Goal: Task Accomplishment & Management: Manage account settings

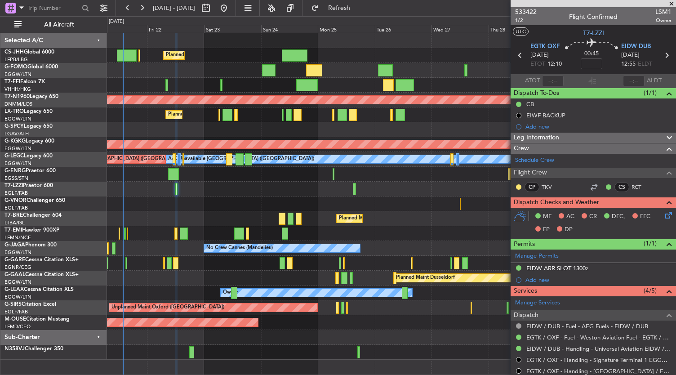
scroll to position [226, 0]
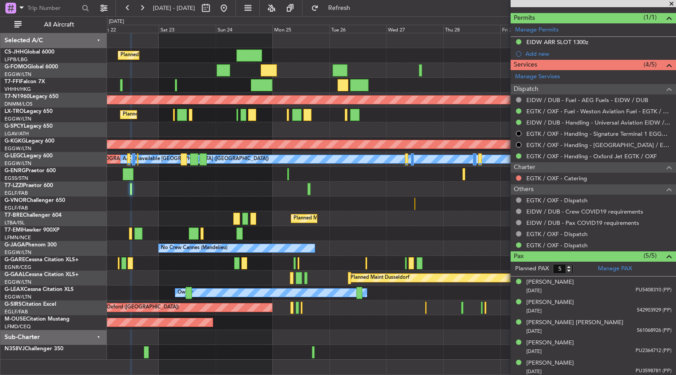
click at [210, 238] on div "Planned Maint [GEOGRAPHIC_DATA] ([GEOGRAPHIC_DATA]) Planned Maint [GEOGRAPHIC_D…" at bounding box center [391, 196] width 569 height 327
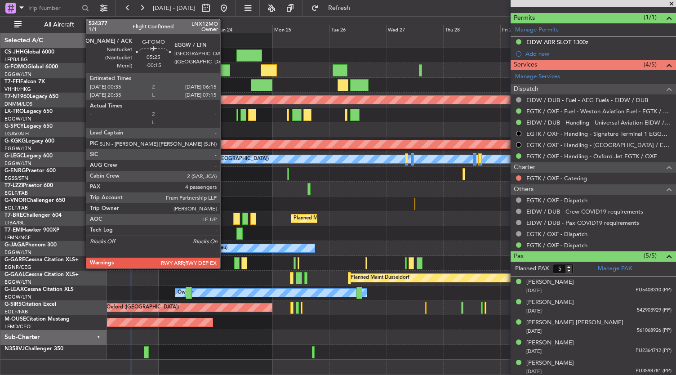
click at [225, 70] on div at bounding box center [223, 70] width 13 height 12
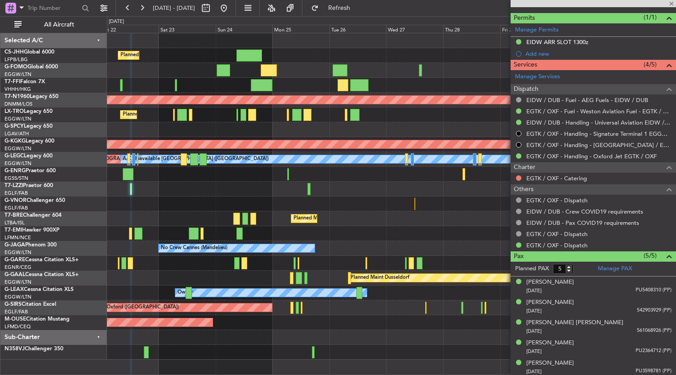
type input "-00:15"
type input "4"
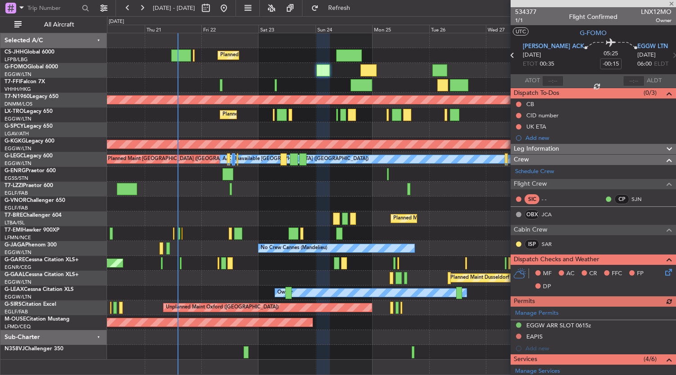
click at [276, 66] on div "Planned Maint [GEOGRAPHIC_DATA] ([GEOGRAPHIC_DATA]) Planned Maint [GEOGRAPHIC_D…" at bounding box center [391, 196] width 569 height 327
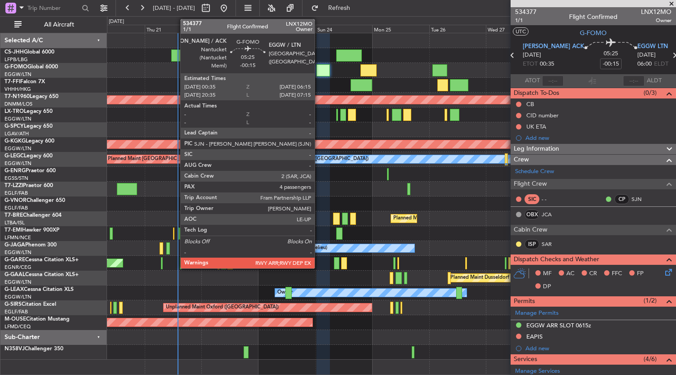
click at [319, 72] on div at bounding box center [323, 70] width 13 height 12
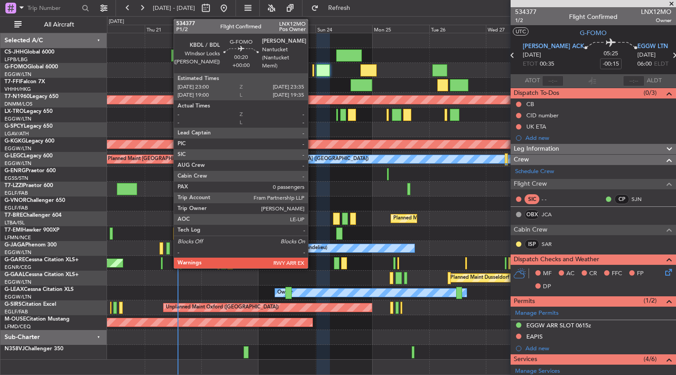
click at [313, 73] on div at bounding box center [314, 70] width 2 height 12
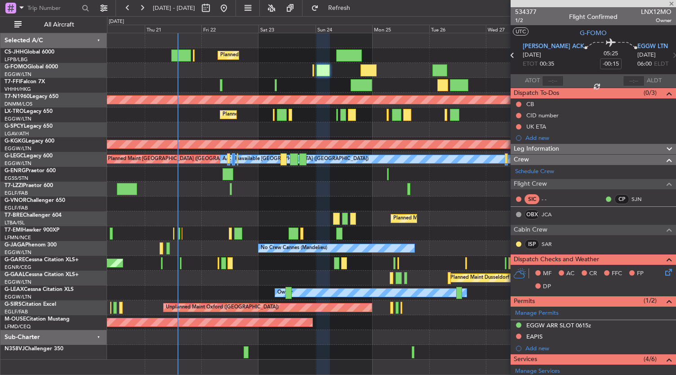
type input "0"
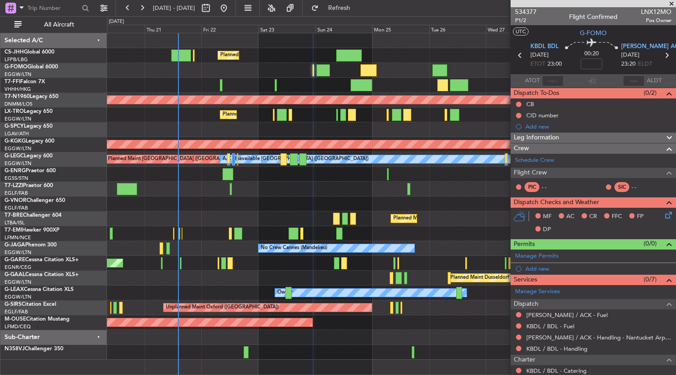
click at [266, 194] on div "Owner [GEOGRAPHIC_DATA] ([GEOGRAPHIC_DATA])" at bounding box center [391, 189] width 569 height 15
click at [314, 72] on div at bounding box center [391, 70] width 569 height 15
click at [557, 350] on div "[PERSON_NAME] / ACK - Handling - Nantucket Arpt Ops [PERSON_NAME] / ACK" at bounding box center [599, 355] width 143 height 18
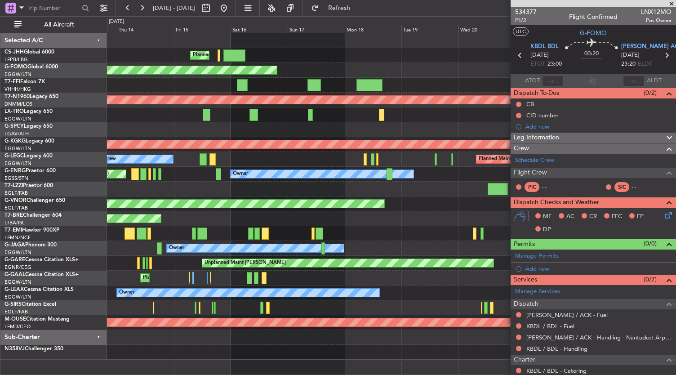
click at [644, 154] on fb-app "[DATE] - [DATE] Refresh Quick Links All Aircraft Planned Maint [GEOGRAPHIC_DATA…" at bounding box center [338, 191] width 676 height 368
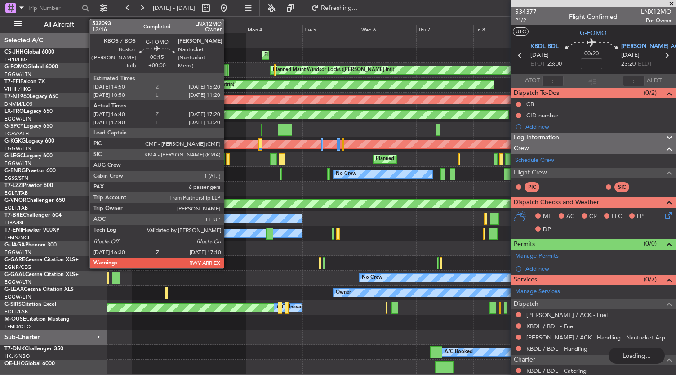
click at [228, 70] on div at bounding box center [229, 70] width 2 height 12
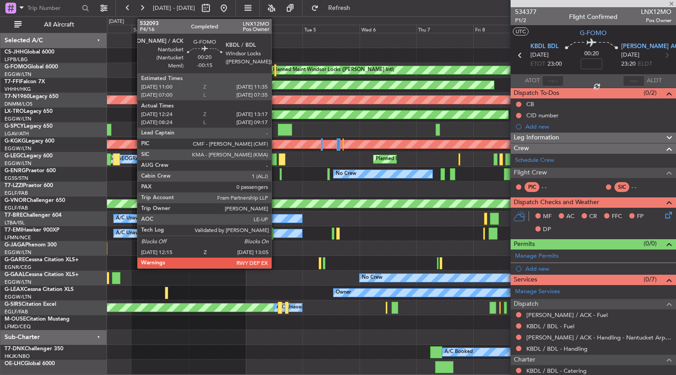
type input "16:40"
type input "17:05"
type input "6"
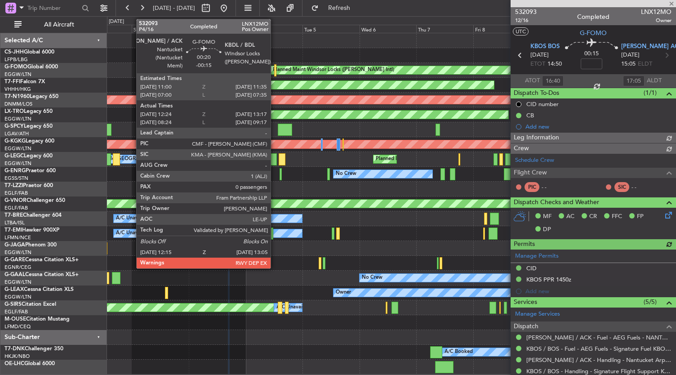
click at [275, 69] on div at bounding box center [275, 70] width 2 height 12
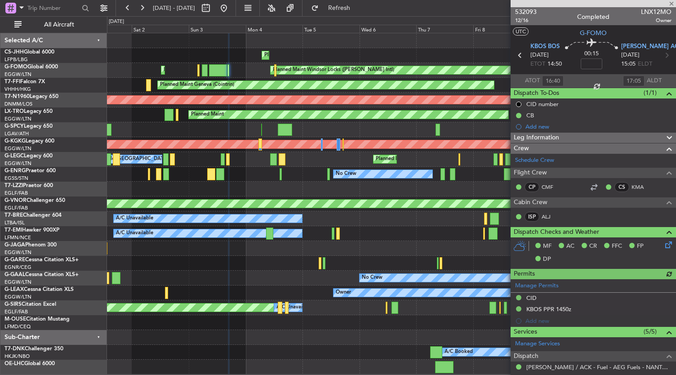
type input "-00:15"
type input "12:24"
type input "13:02"
type input "0"
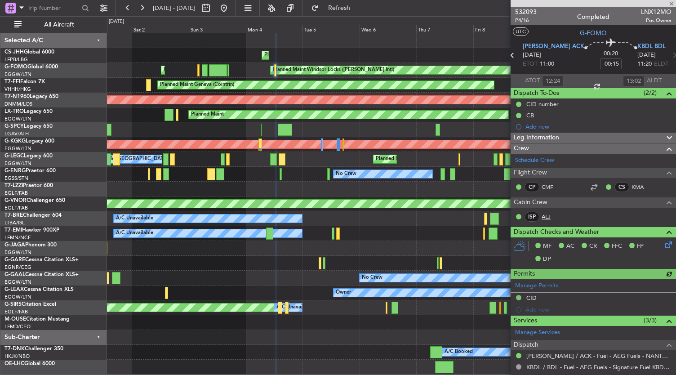
scroll to position [110, 0]
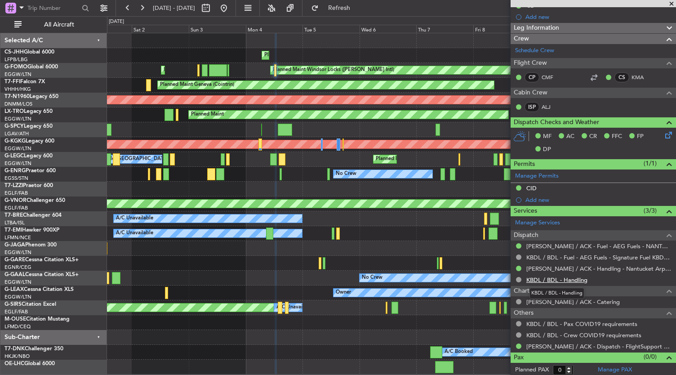
click at [556, 279] on link "KBDL / BDL - Handling" at bounding box center [557, 280] width 61 height 8
click at [231, 9] on button at bounding box center [224, 8] width 14 height 14
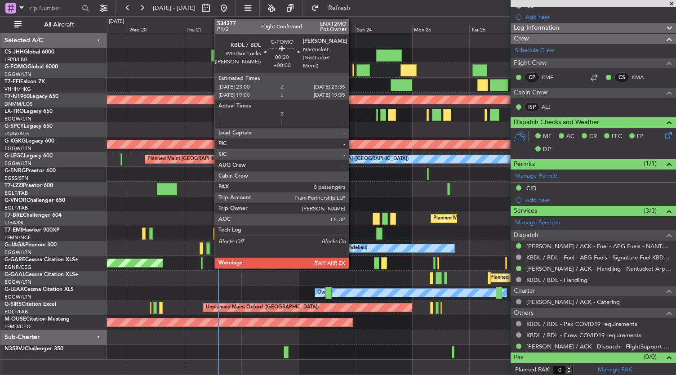
click at [353, 72] on div at bounding box center [354, 70] width 2 height 12
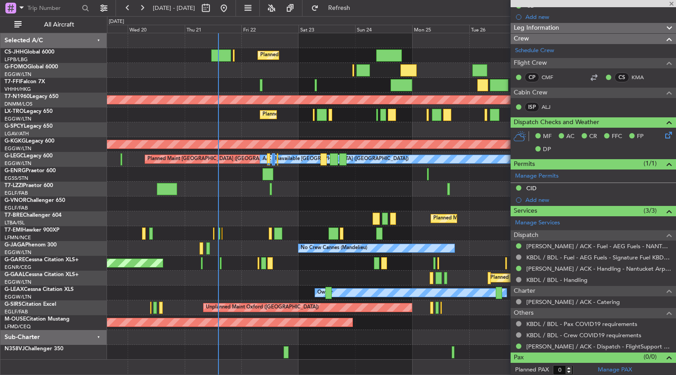
scroll to position [0, 0]
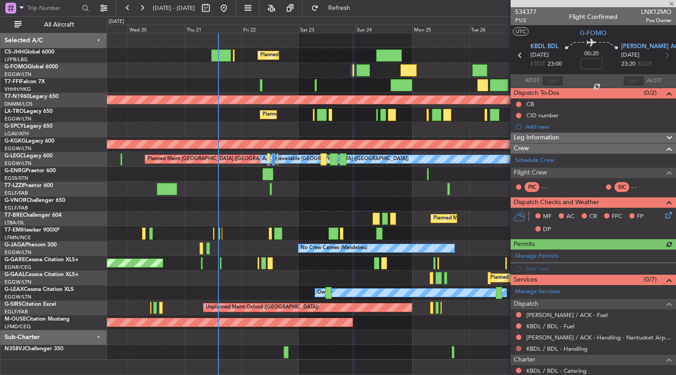
click at [517, 348] on button at bounding box center [518, 348] width 5 height 5
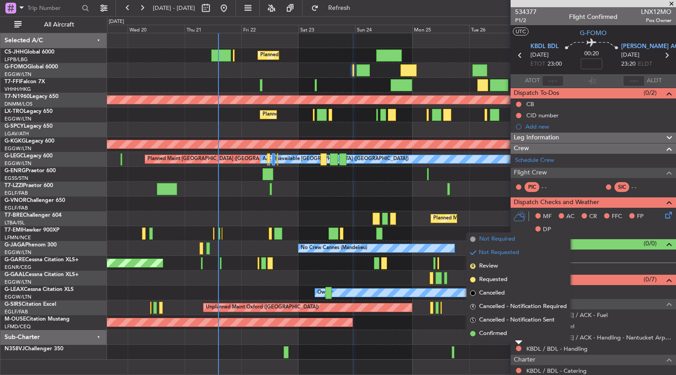
click at [490, 243] on span "Not Required" at bounding box center [497, 239] width 36 height 9
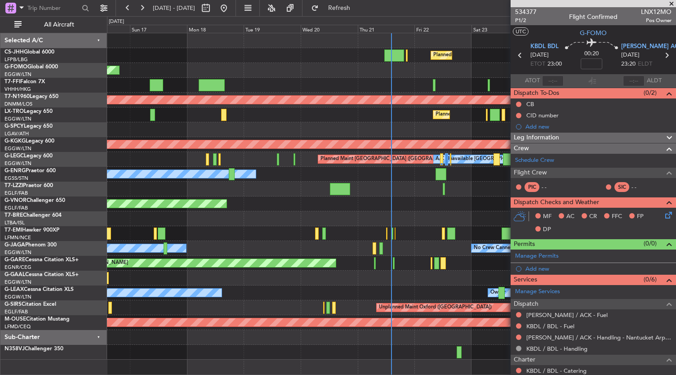
click at [553, 114] on fb-app "[DATE] - [DATE] Refresh Quick Links All Aircraft Planned Maint [GEOGRAPHIC_DATA…" at bounding box center [338, 191] width 676 height 368
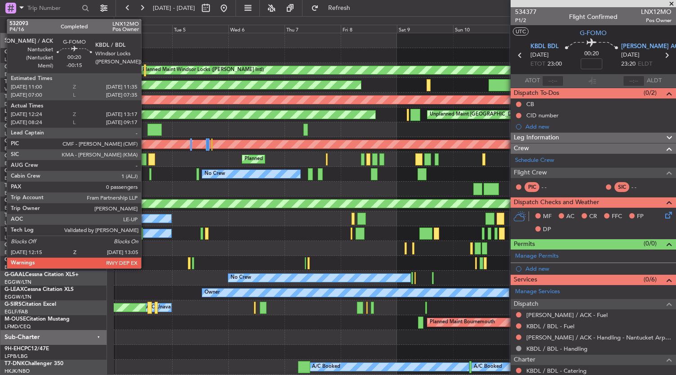
click at [146, 74] on div at bounding box center [145, 70] width 2 height 12
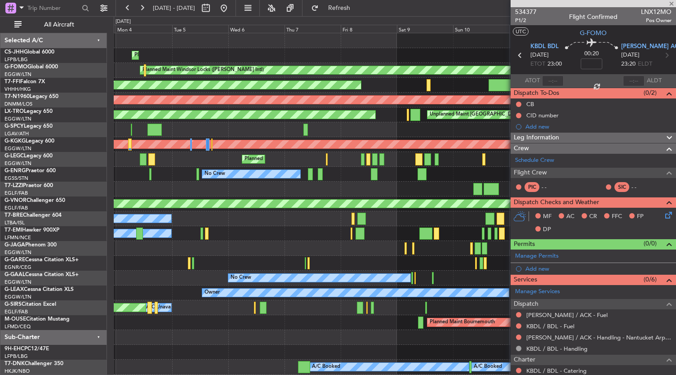
type input "-00:15"
type input "12:24"
type input "13:02"
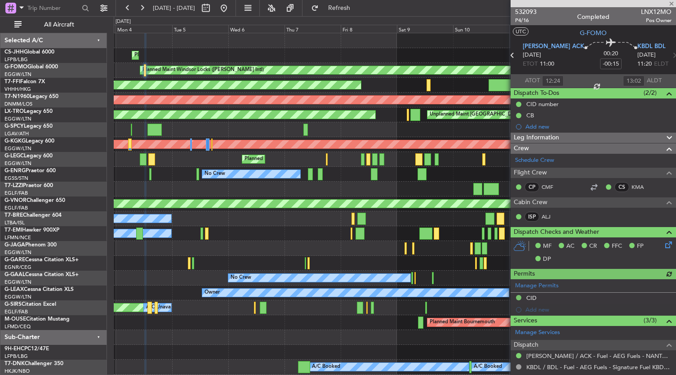
scroll to position [103, 0]
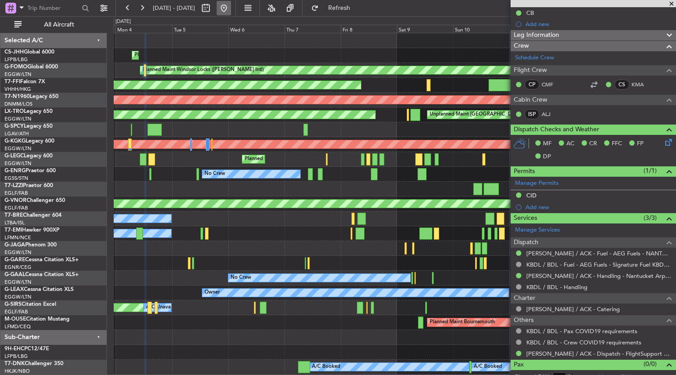
click at [231, 12] on button at bounding box center [224, 8] width 14 height 14
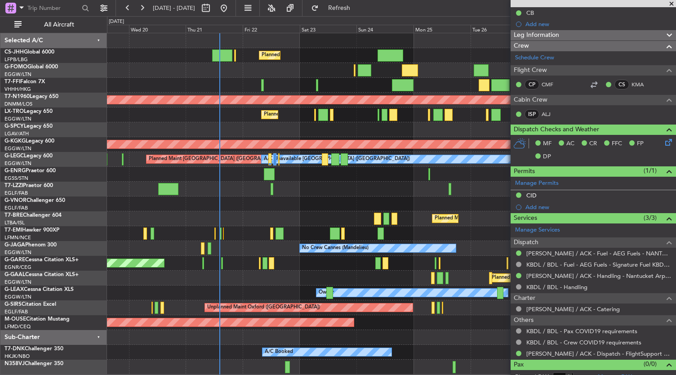
click at [280, 179] on div "Planned Maint [GEOGRAPHIC_DATA] ([GEOGRAPHIC_DATA]) Planned Maint [GEOGRAPHIC_D…" at bounding box center [391, 203] width 569 height 341
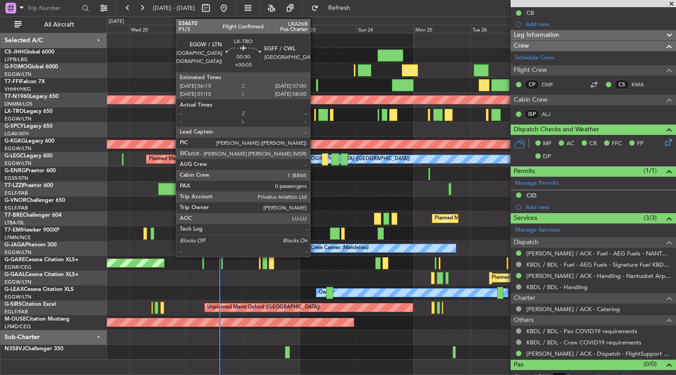
click at [315, 115] on div at bounding box center [315, 115] width 2 height 12
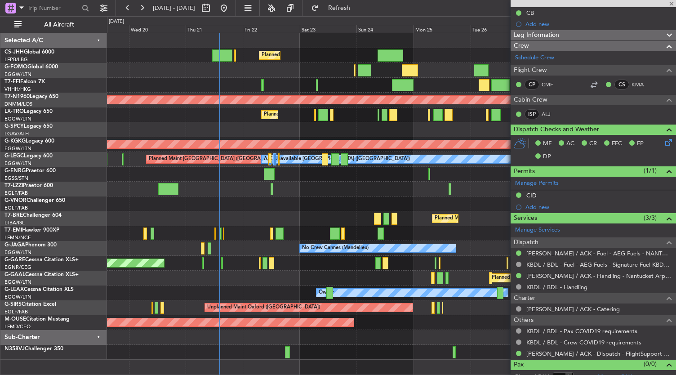
type input "+00:05"
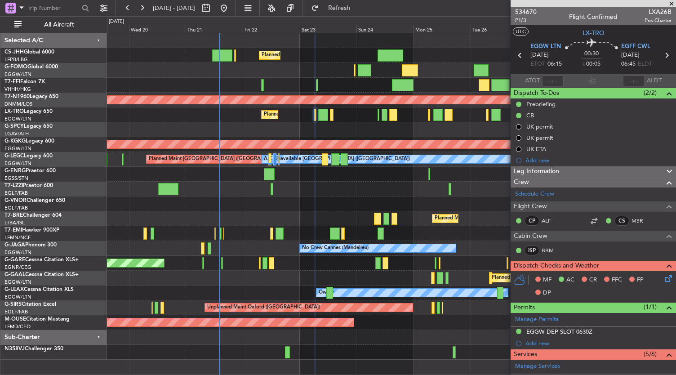
scroll to position [143, 0]
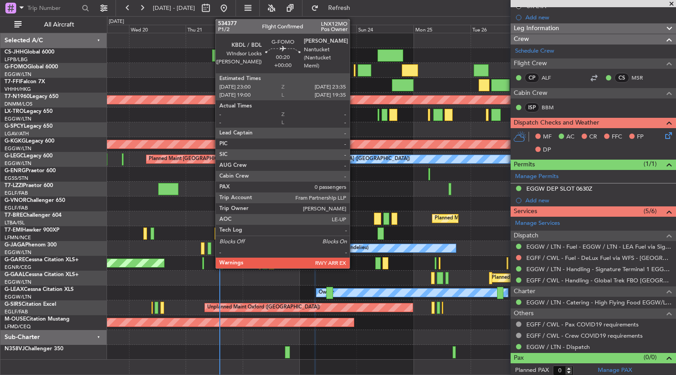
click at [354, 72] on div at bounding box center [355, 70] width 2 height 12
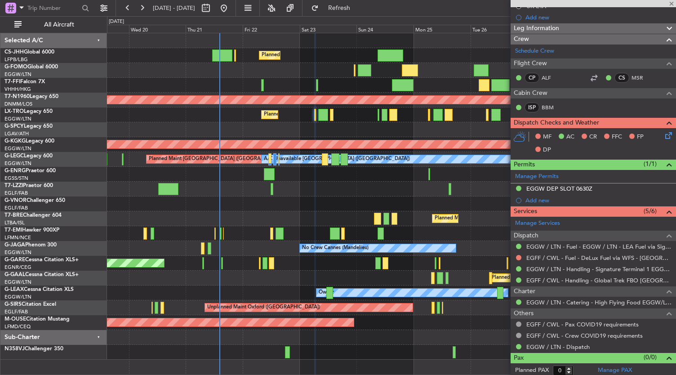
scroll to position [0, 0]
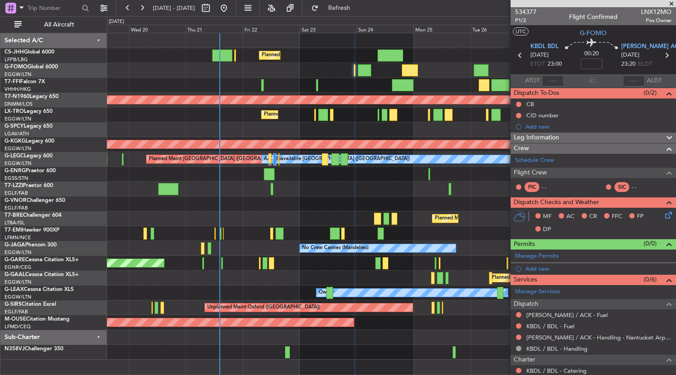
click at [336, 189] on div "Owner [GEOGRAPHIC_DATA] ([GEOGRAPHIC_DATA])" at bounding box center [391, 189] width 569 height 15
click at [363, 334] on div at bounding box center [391, 337] width 569 height 15
click at [359, 339] on div at bounding box center [391, 337] width 569 height 15
click at [550, 326] on link "KBDL / BDL - Fuel" at bounding box center [551, 326] width 48 height 8
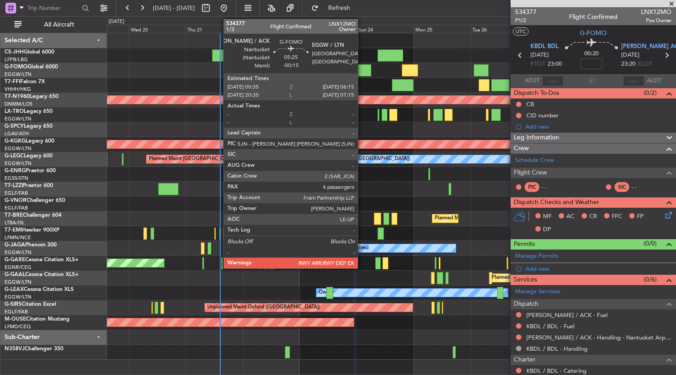
click at [362, 68] on div at bounding box center [364, 70] width 13 height 12
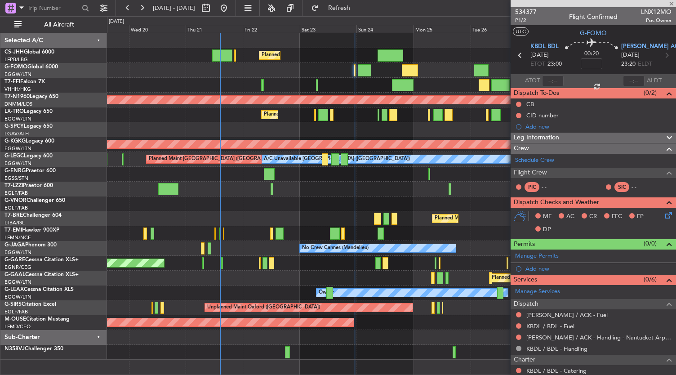
type input "-00:15"
type input "4"
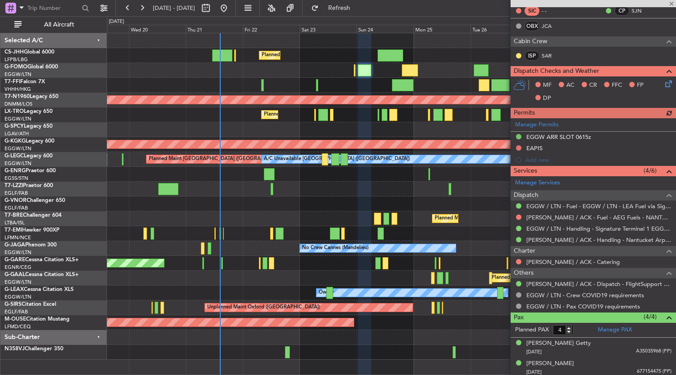
scroll to position [188, 0]
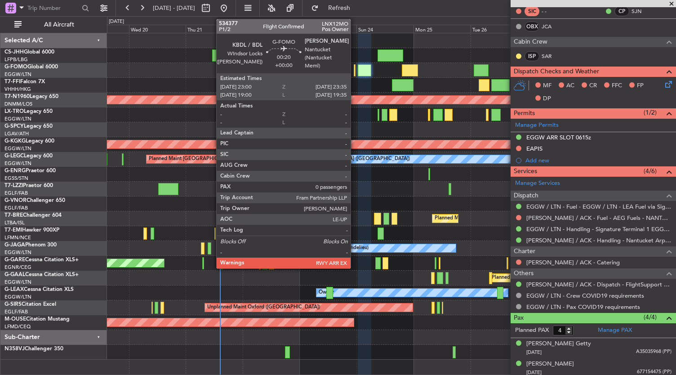
click at [355, 73] on div at bounding box center [355, 70] width 2 height 12
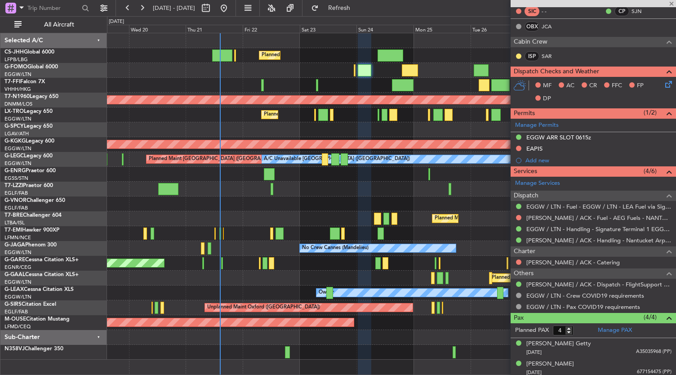
type input "0"
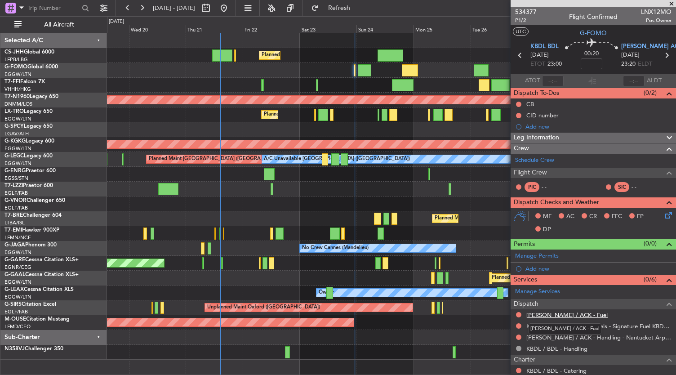
click at [552, 315] on link "[PERSON_NAME] / ACK - Fuel" at bounding box center [567, 315] width 81 height 8
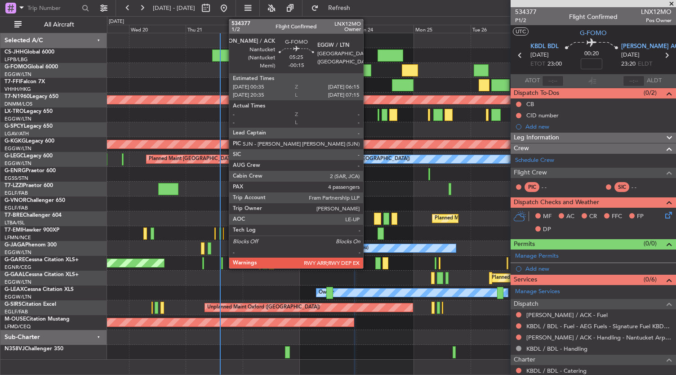
click at [368, 69] on div at bounding box center [364, 70] width 13 height 12
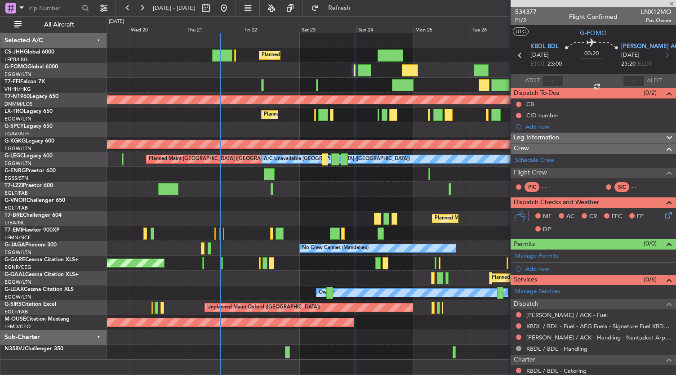
type input "-00:15"
type input "4"
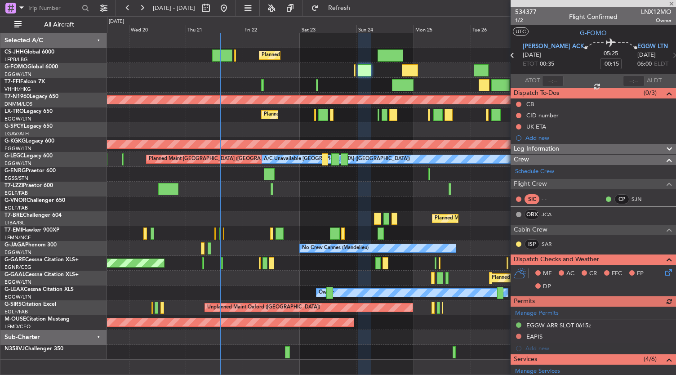
scroll to position [229, 0]
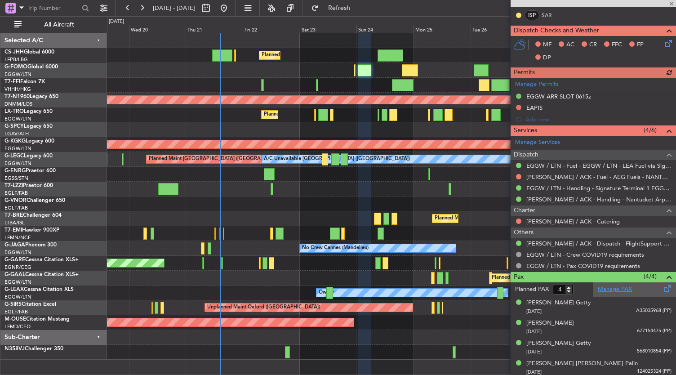
click at [609, 286] on link "Manage PAX" at bounding box center [615, 289] width 34 height 9
click at [259, 197] on div "Planned Maint [GEOGRAPHIC_DATA] ([GEOGRAPHIC_DATA]) Planned Maint [GEOGRAPHIC_D…" at bounding box center [391, 196] width 569 height 327
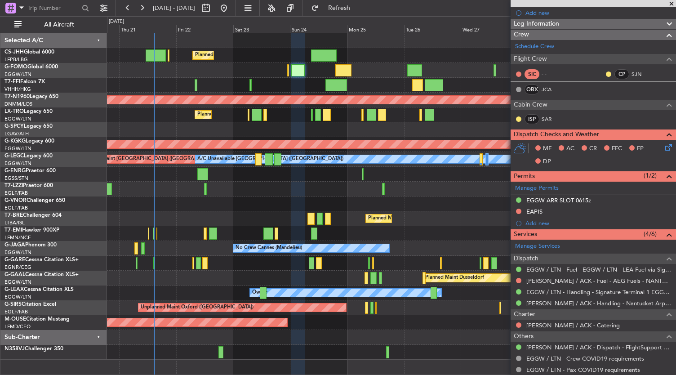
scroll to position [125, 0]
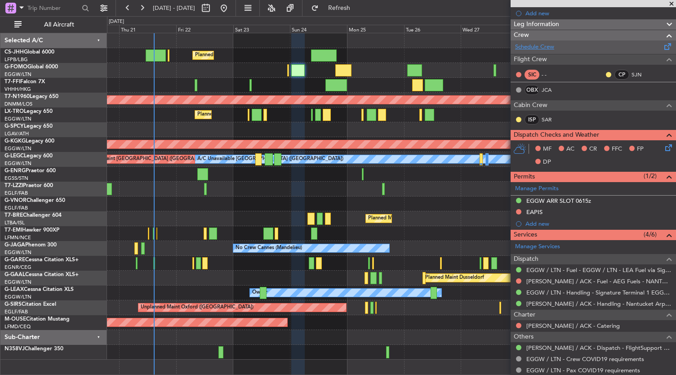
click at [535, 45] on link "Schedule Crew" at bounding box center [534, 47] width 39 height 9
click at [416, 82] on div at bounding box center [391, 85] width 569 height 15
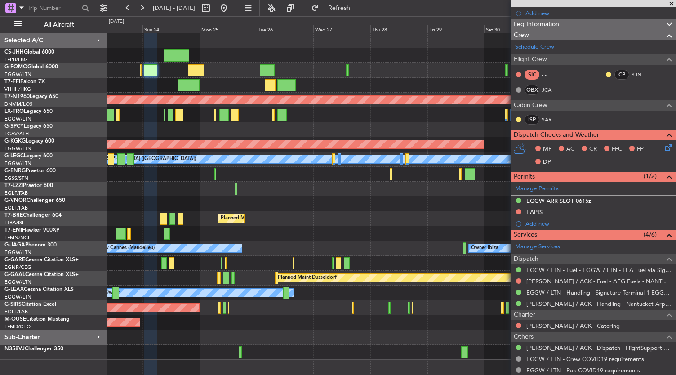
click at [369, 67] on div at bounding box center [391, 70] width 569 height 15
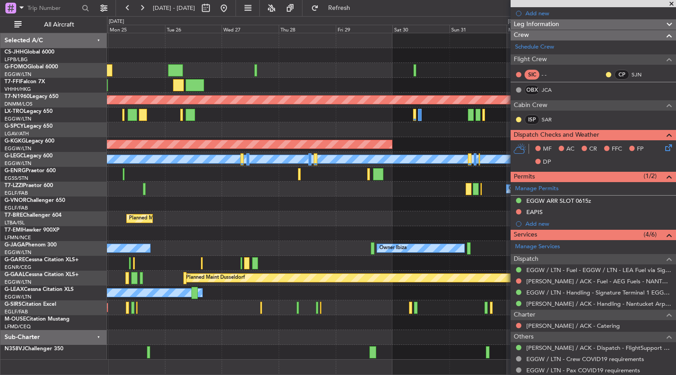
click at [332, 67] on div at bounding box center [391, 70] width 569 height 15
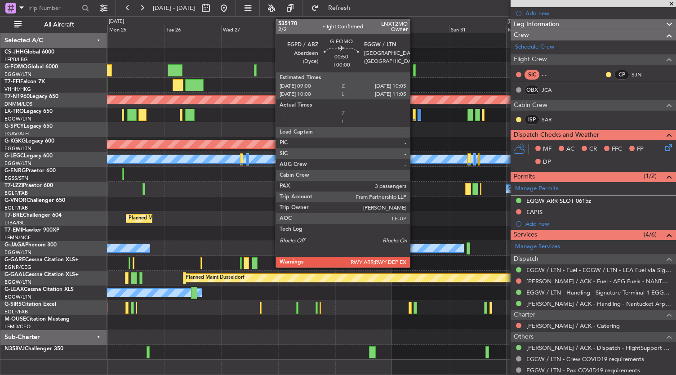
click at [415, 71] on div at bounding box center [414, 70] width 3 height 12
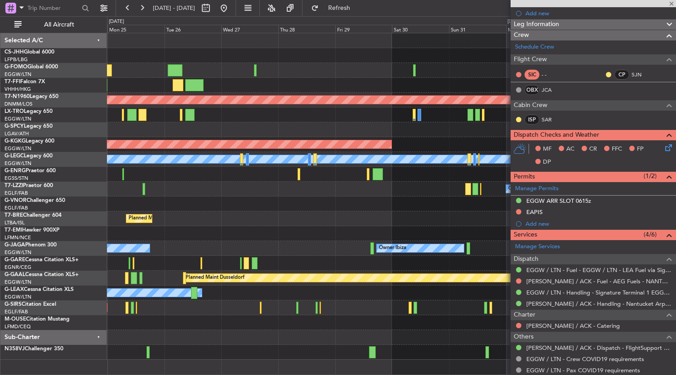
scroll to position [0, 0]
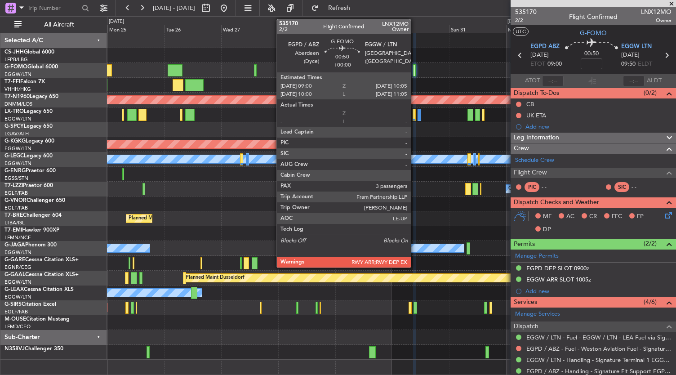
click at [416, 70] on div at bounding box center [414, 70] width 3 height 12
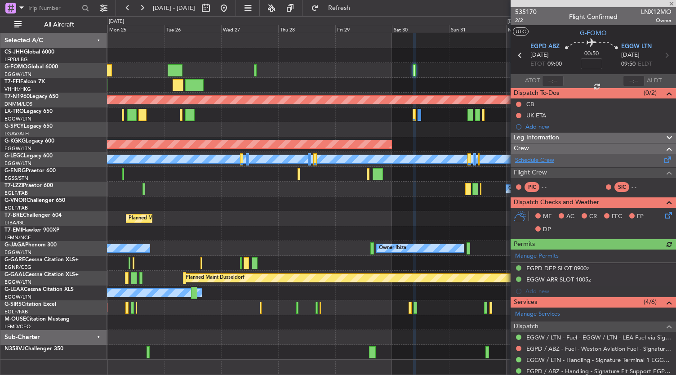
click at [543, 159] on link "Schedule Crew" at bounding box center [534, 160] width 39 height 9
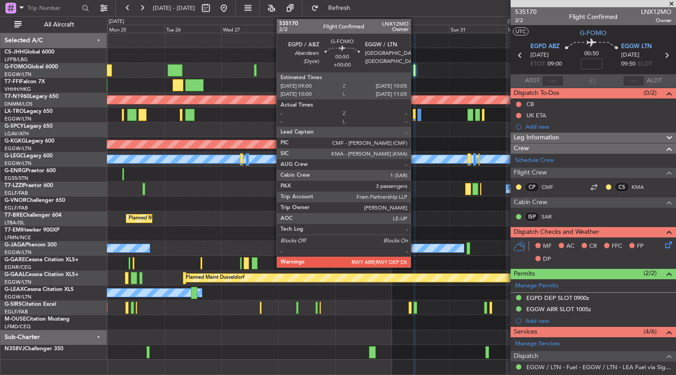
click at [416, 72] on div at bounding box center [414, 70] width 3 height 12
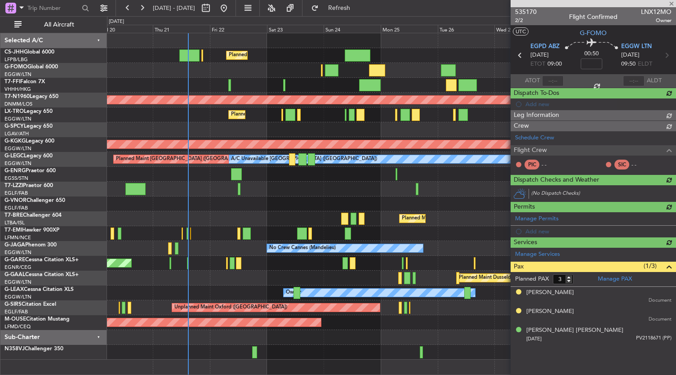
click at [514, 115] on fb-app "[DATE] - [DATE] Refresh Quick Links All Aircraft Planned Maint [GEOGRAPHIC_DATA…" at bounding box center [338, 191] width 676 height 368
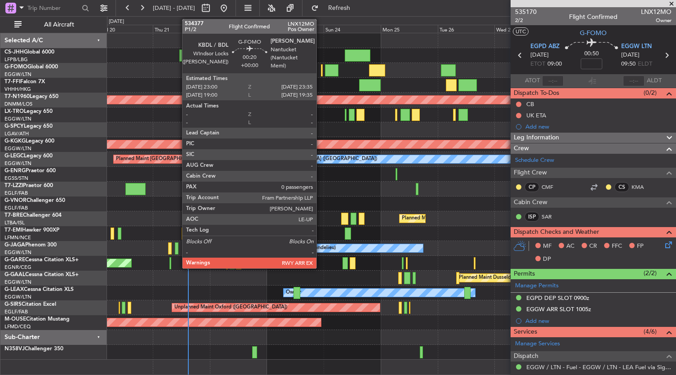
click at [321, 73] on div at bounding box center [322, 70] width 2 height 12
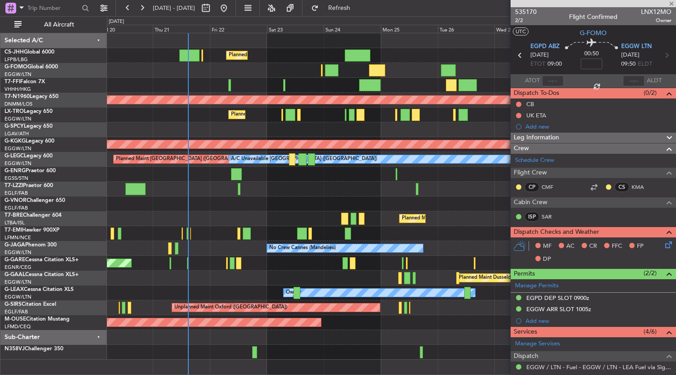
type input "0"
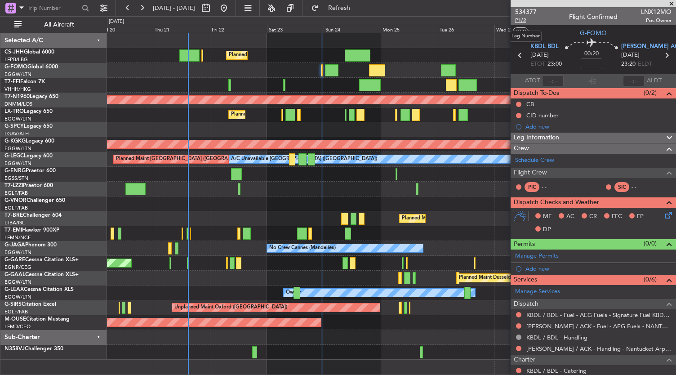
click at [524, 19] on span "P1/2" at bounding box center [526, 21] width 22 height 8
click at [83, 87] on div "Planned Maint [GEOGRAPHIC_DATA] ([GEOGRAPHIC_DATA]) Planned Maint [GEOGRAPHIC_D…" at bounding box center [338, 195] width 676 height 359
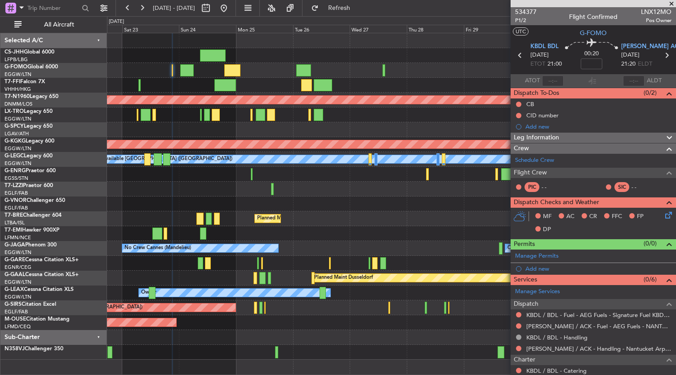
click at [172, 73] on div at bounding box center [173, 70] width 2 height 12
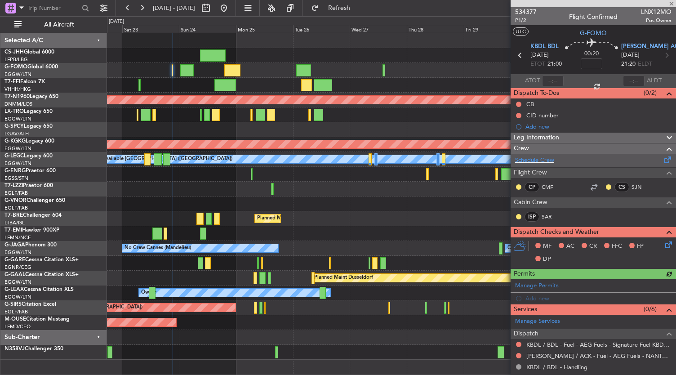
scroll to position [98, 0]
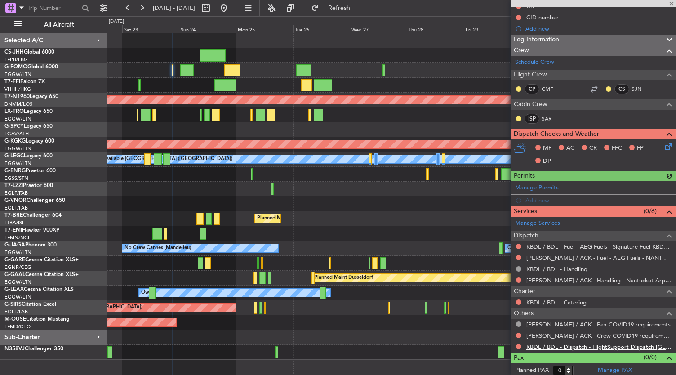
click at [590, 346] on link "KBDL / BDL - Dispatch - FlightSupport Dispatch [GEOGRAPHIC_DATA]" at bounding box center [599, 347] width 145 height 8
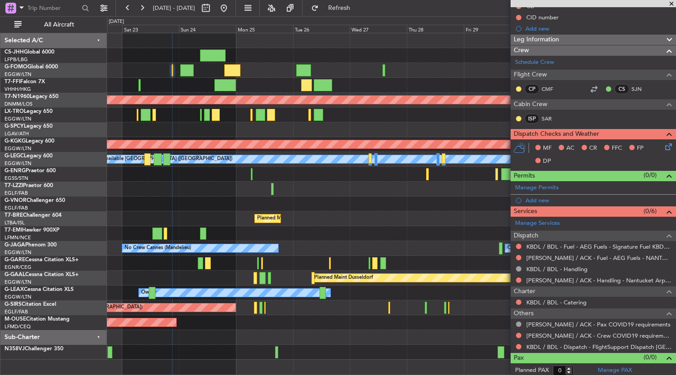
click at [171, 73] on div at bounding box center [391, 70] width 569 height 15
click at [558, 343] on link "KBDL / BDL - Dispatch - FlightSupport Dispatch [GEOGRAPHIC_DATA]" at bounding box center [599, 347] width 145 height 8
click at [565, 346] on div "[PERSON_NAME] / ACK - Crew COVID19 requirements" at bounding box center [598, 348] width 129 height 11
click at [652, 345] on link "KBDL / BDL - Dispatch - FlightSupport Dispatch [GEOGRAPHIC_DATA]" at bounding box center [599, 347] width 145 height 8
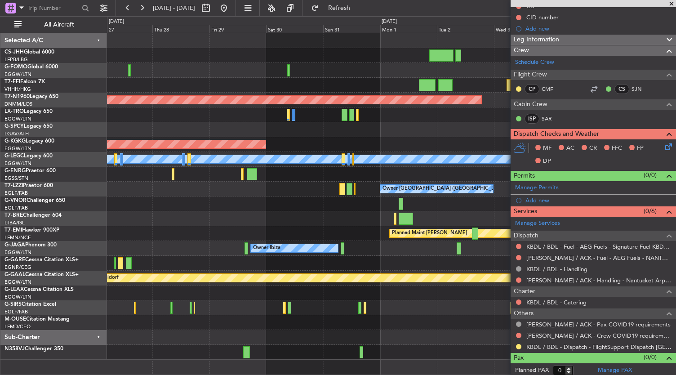
click at [137, 163] on div "Planned Maint [GEOGRAPHIC_DATA] ([GEOGRAPHIC_DATA]) AOG Maint [GEOGRAPHIC_DATA]…" at bounding box center [391, 196] width 569 height 327
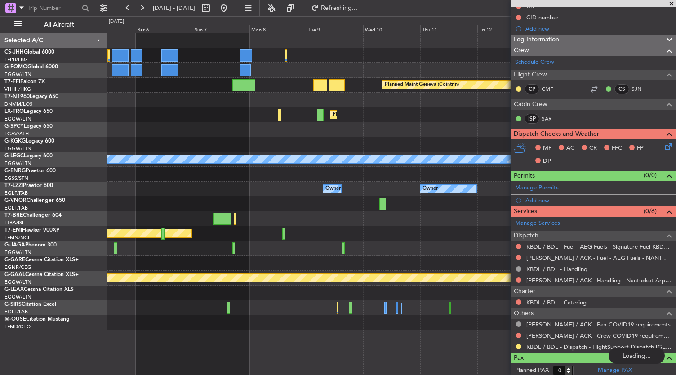
click at [130, 130] on div at bounding box center [391, 129] width 569 height 15
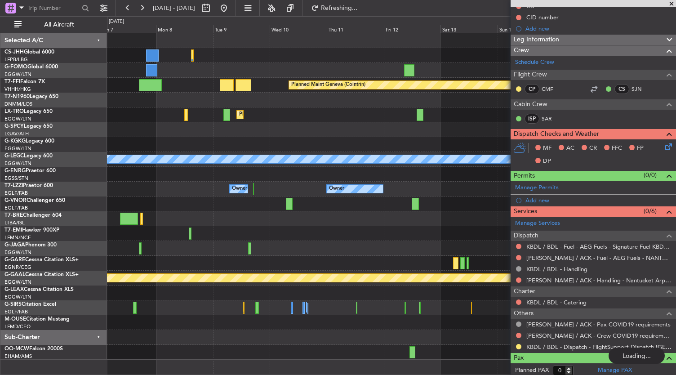
scroll to position [0, 0]
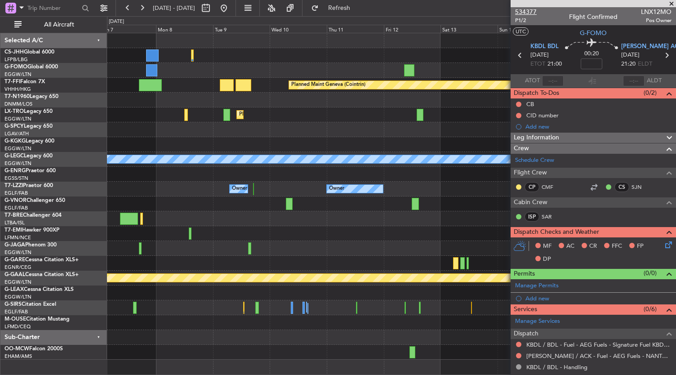
click at [528, 11] on span "534377" at bounding box center [526, 11] width 22 height 9
